Goal: Find specific page/section: Find specific page/section

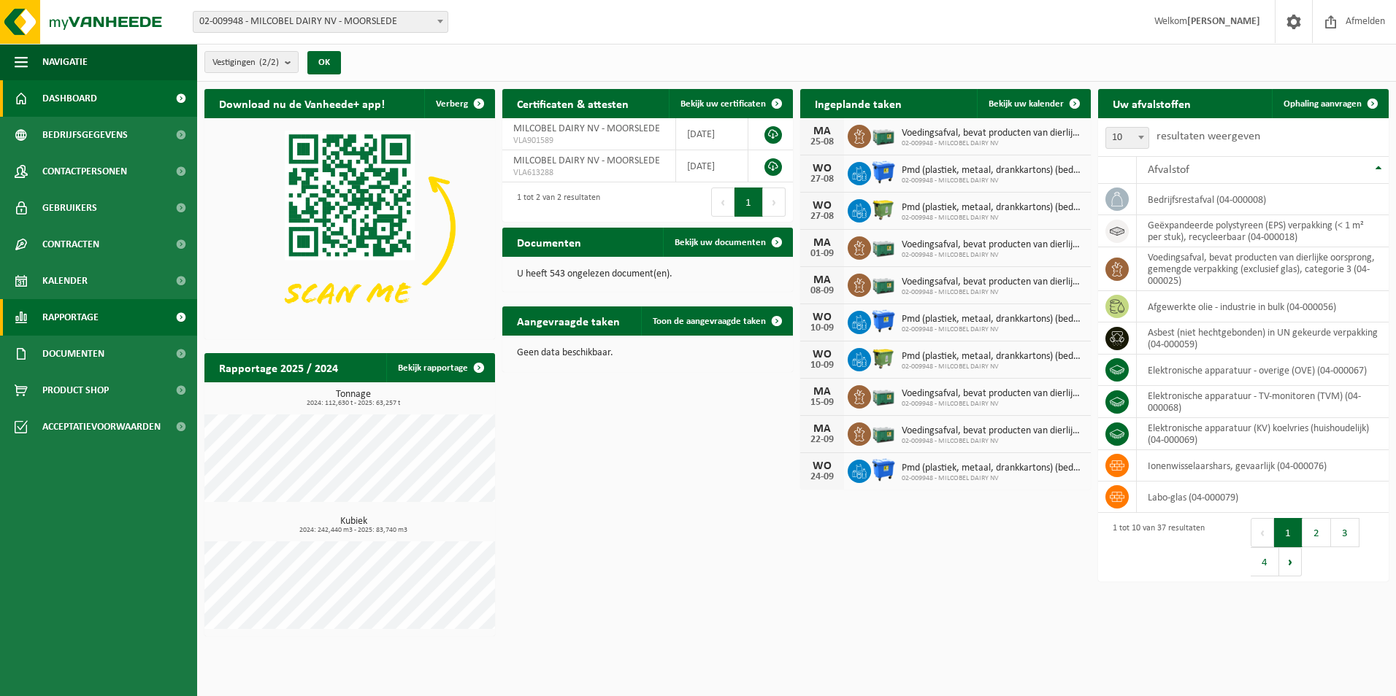
drag, startPoint x: 0, startPoint y: 0, endPoint x: 99, endPoint y: 307, distance: 322.0
click at [99, 307] on span "Rapportage" at bounding box center [70, 317] width 56 height 36
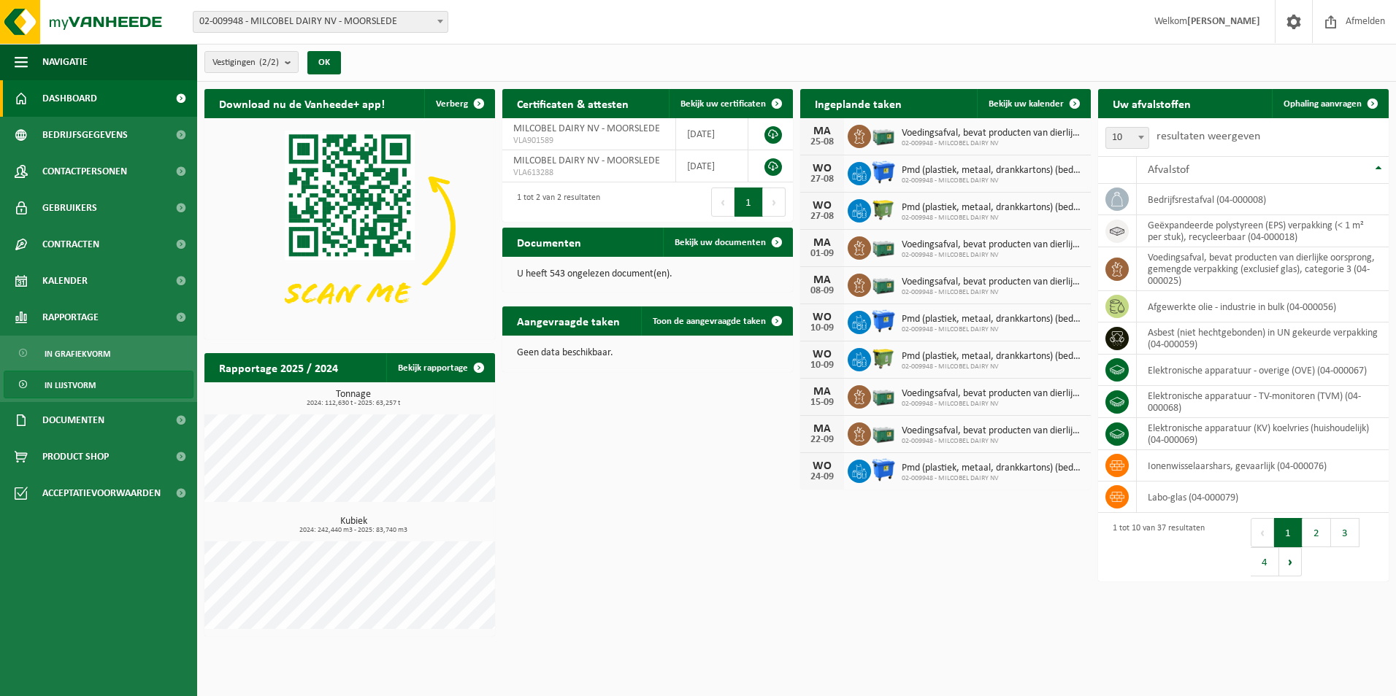
click at [90, 380] on span "In lijstvorm" at bounding box center [70, 386] width 51 height 28
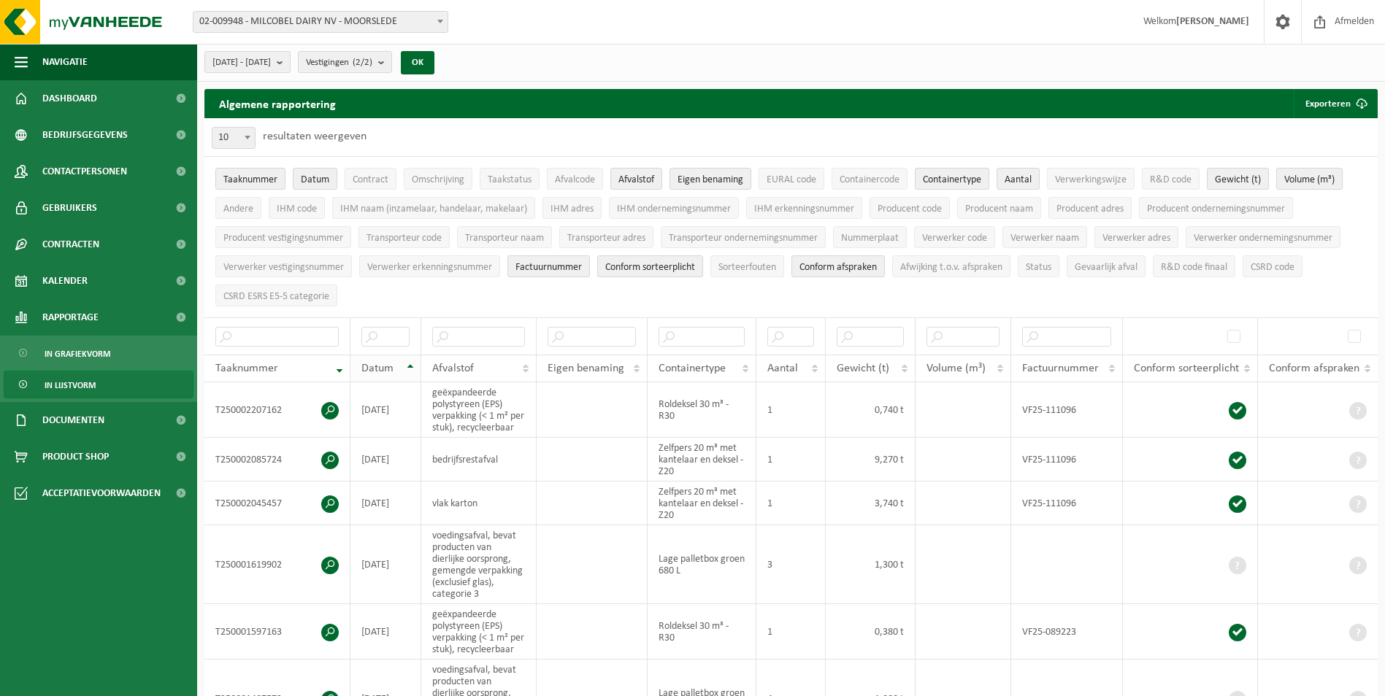
click at [406, 364] on th "Datum" at bounding box center [385, 369] width 71 height 28
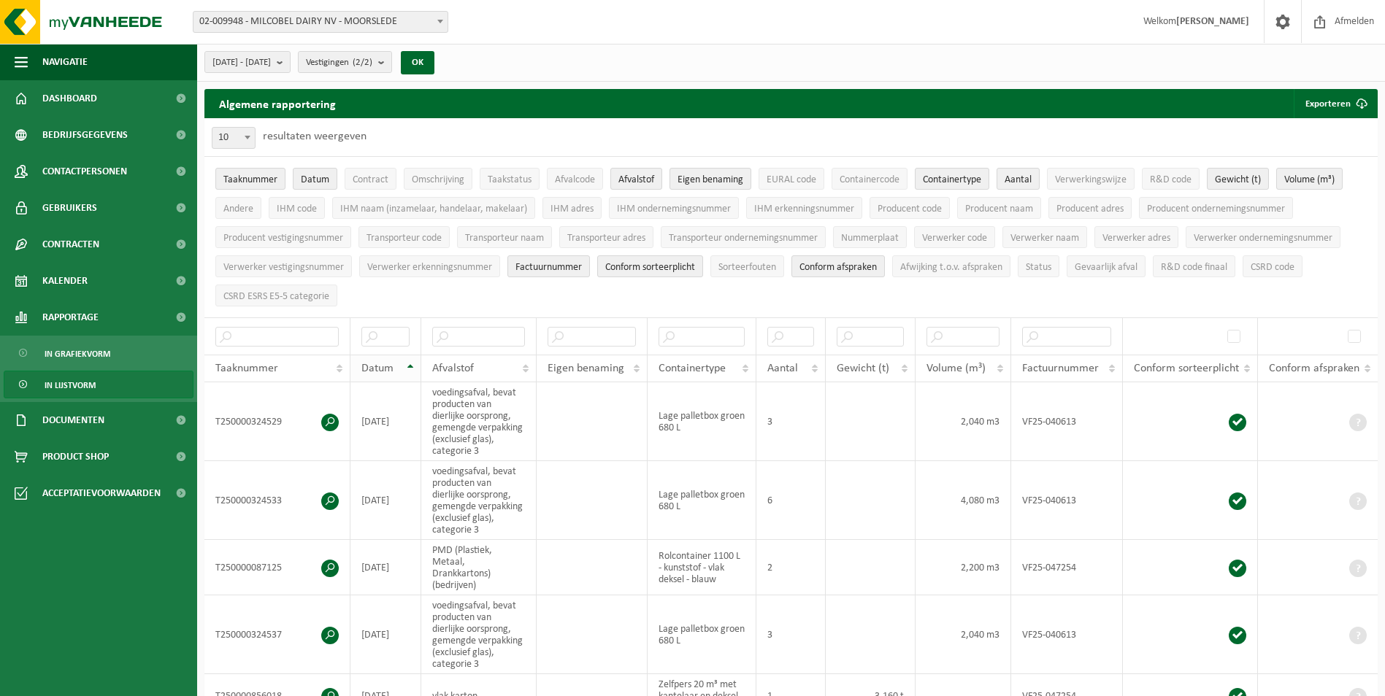
click at [408, 364] on th "Datum" at bounding box center [385, 369] width 71 height 28
